Goal: Navigation & Orientation: Find specific page/section

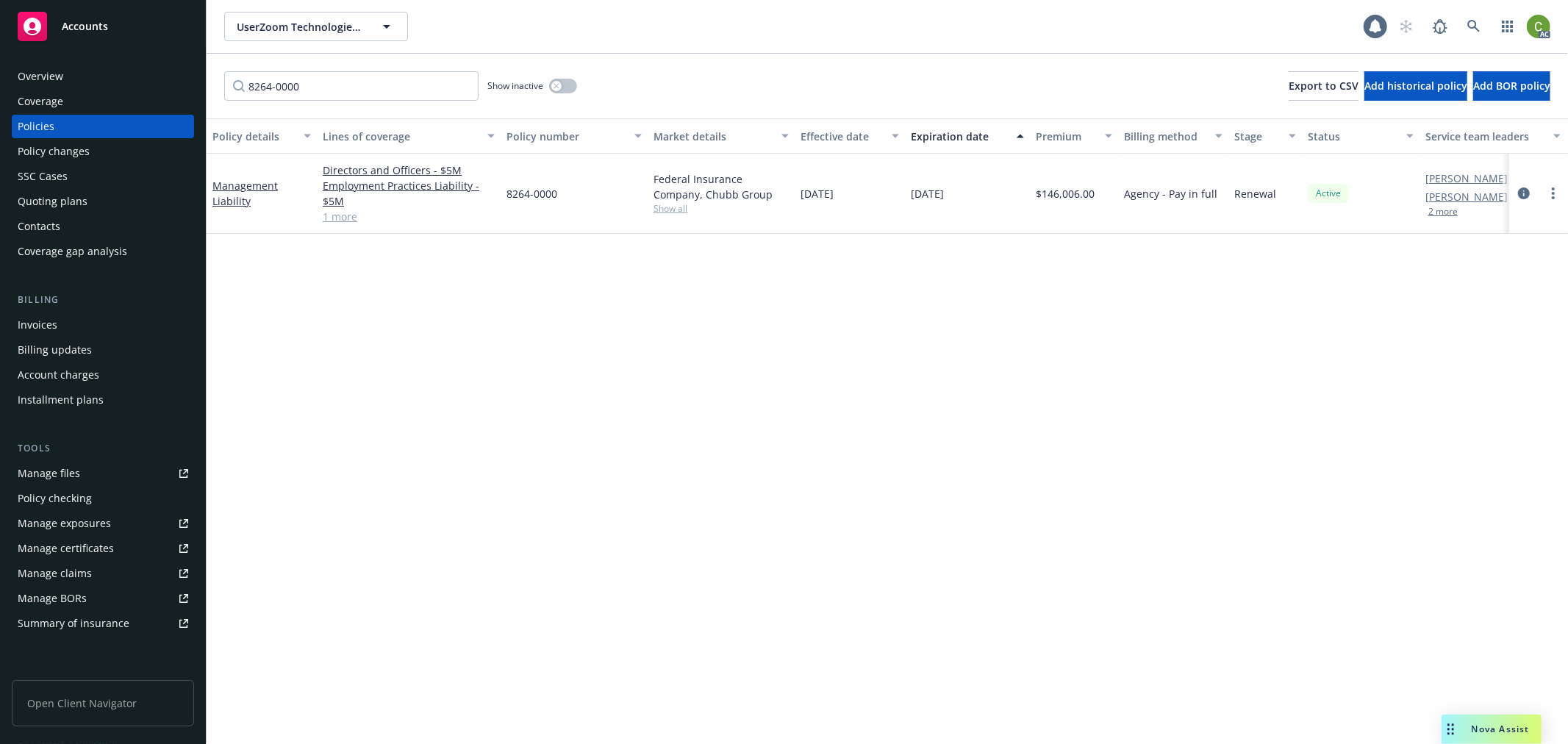
click at [63, 25] on span "Accounts" at bounding box center [85, 26] width 46 height 11
